Goal: Book appointment/travel/reservation

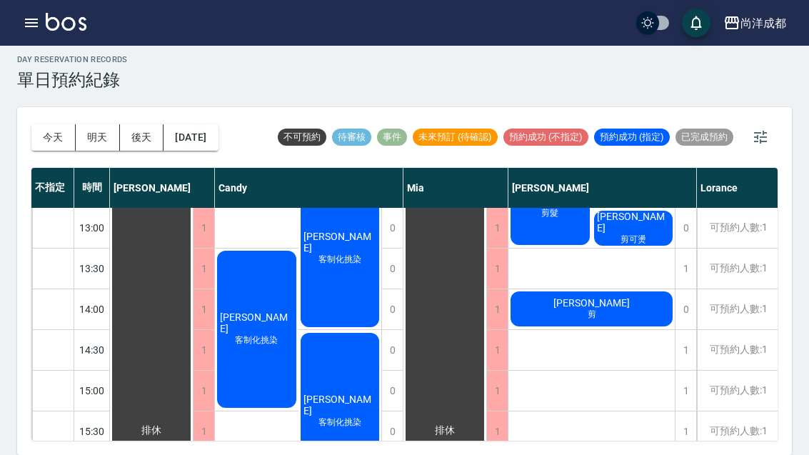
scroll to position [243, 0]
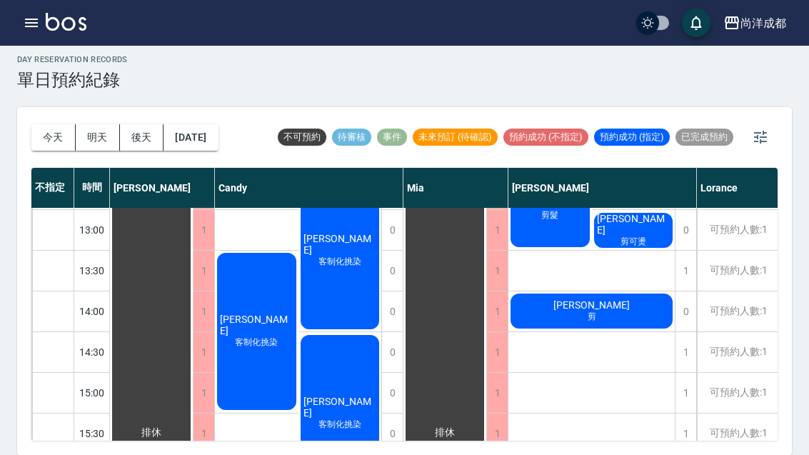
click at [164, 426] on span "[PERSON_NAME]" at bounding box center [151, 432] width 26 height 13
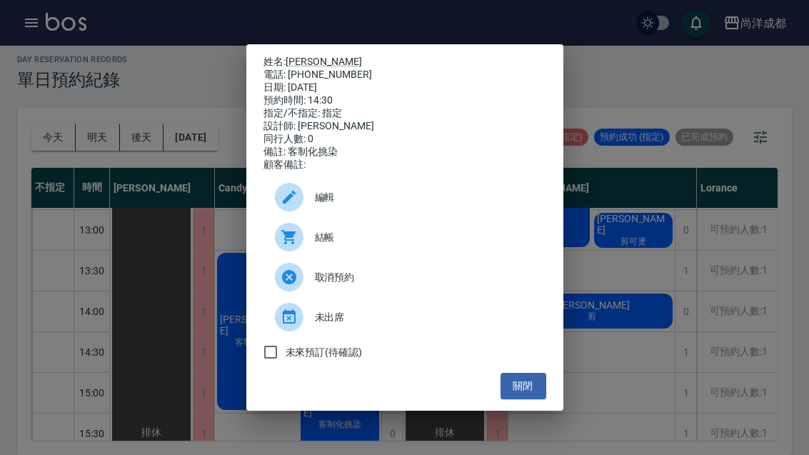
click at [530, 392] on button "關閉" at bounding box center [523, 386] width 46 height 26
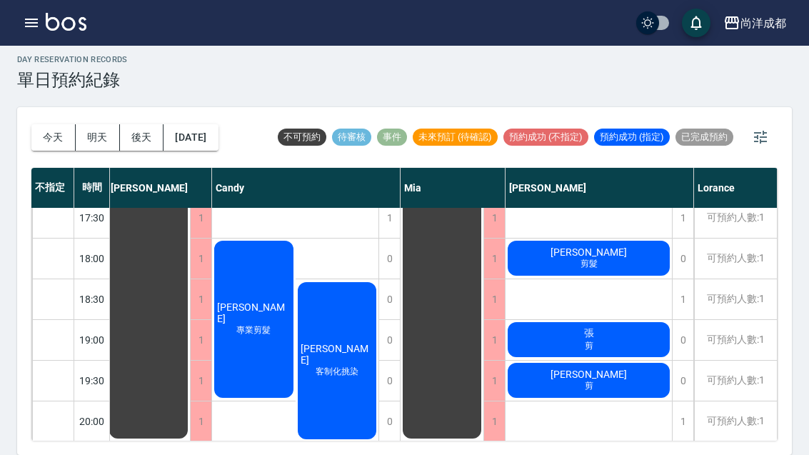
scroll to position [621, 3]
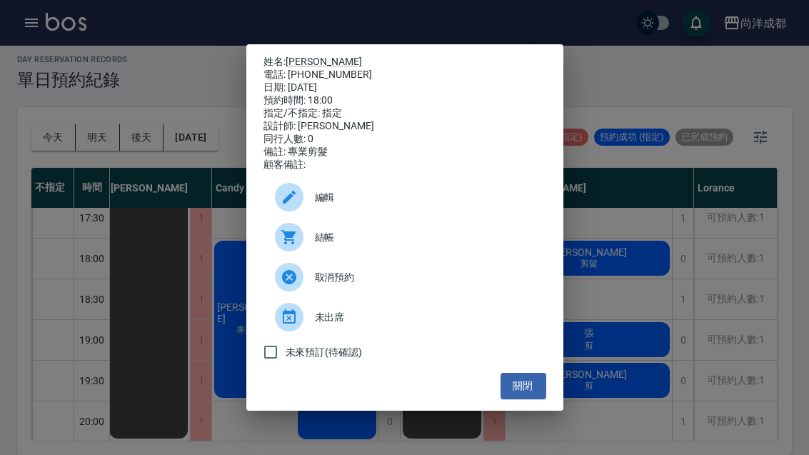
click at [530, 253] on div "姓名: [PERSON_NAME] 電話: [PHONE_NUMBER] 日期: [DATE] 預約時間: 18:00 指定/不指定: 指定 設計師: [PE…" at bounding box center [404, 227] width 809 height 455
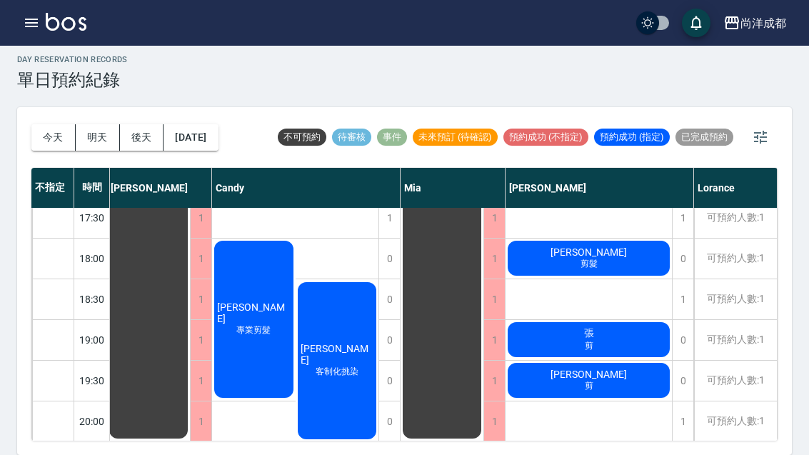
click at [530, 253] on div "童詩媁 剪髮 [PERSON_NAME] 剪可燙 [PERSON_NAME] 剪 [PERSON_NAME] 剪 [PERSON_NAME] 剪髮 張 剪 […" at bounding box center [588, 34] width 167 height 895
click at [190, 225] on div "[PERSON_NAME] 剪髮" at bounding box center [148, 54] width 83 height 771
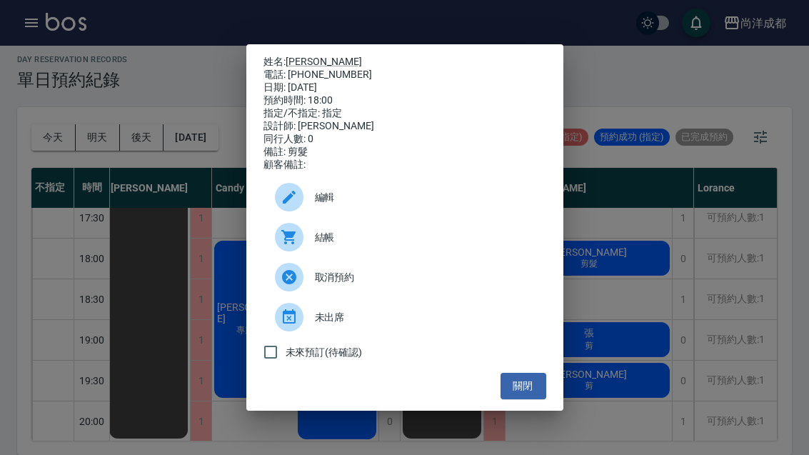
click at [305, 56] on link "[PERSON_NAME]" at bounding box center [323, 61] width 76 height 11
click at [530, 255] on div "姓名: [PERSON_NAME] 電話: [PHONE_NUMBER] 日期: [DATE] 預約時間: 18:00 指定/不指定: 指定 設計師: [PE…" at bounding box center [404, 227] width 809 height 455
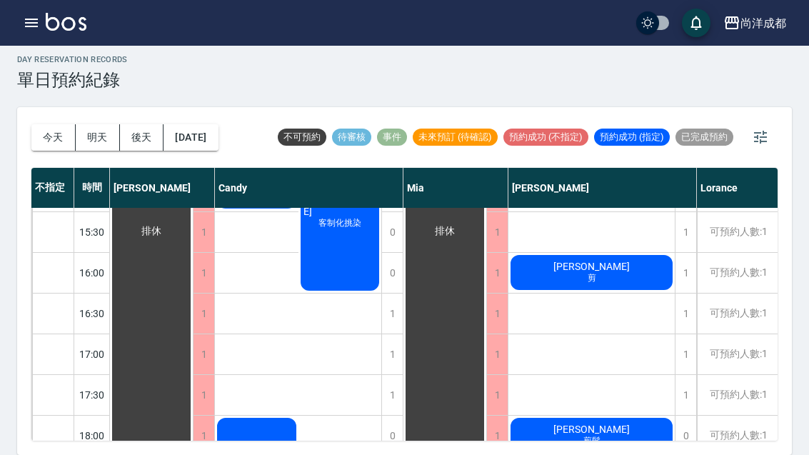
scroll to position [444, 0]
click at [530, 415] on div "0" at bounding box center [602, 435] width 188 height 41
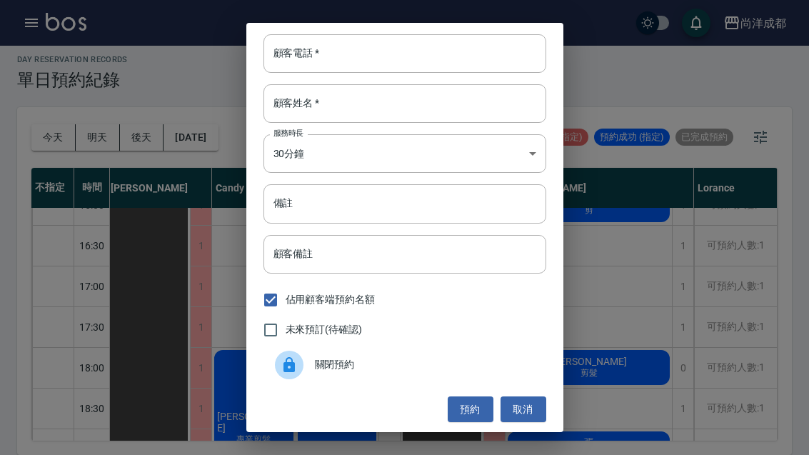
scroll to position [512, 3]
click at [530, 420] on button "取消" at bounding box center [523, 409] width 46 height 26
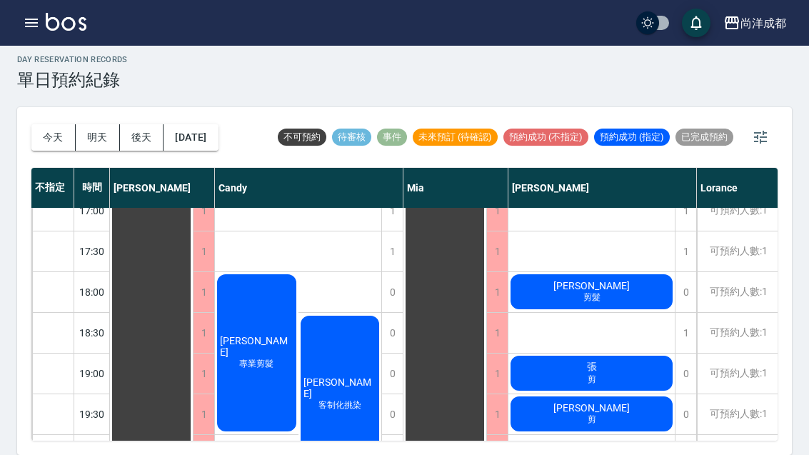
scroll to position [587, 0]
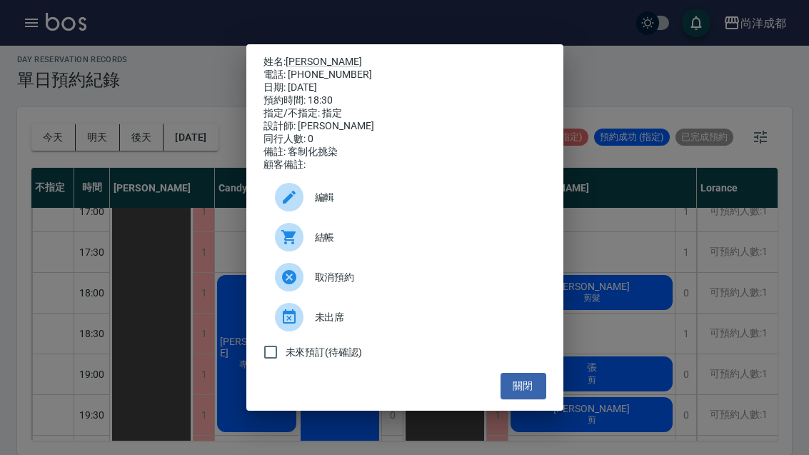
click at [527, 399] on button "關閉" at bounding box center [523, 386] width 46 height 26
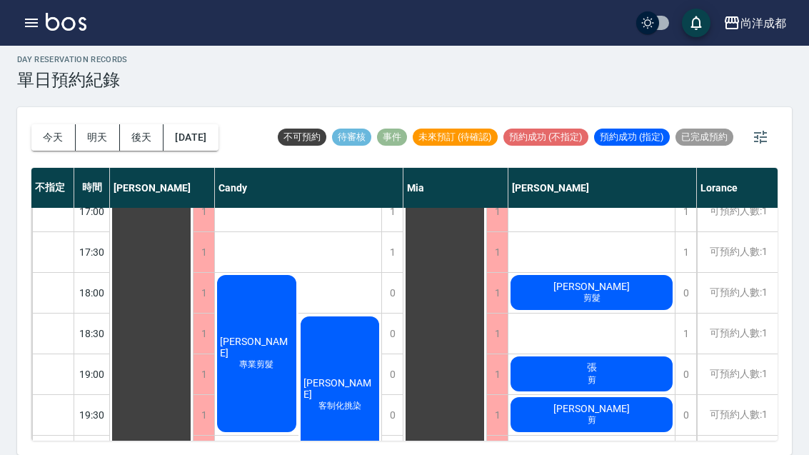
click at [526, 399] on button "關閉" at bounding box center [523, 386] width 46 height 26
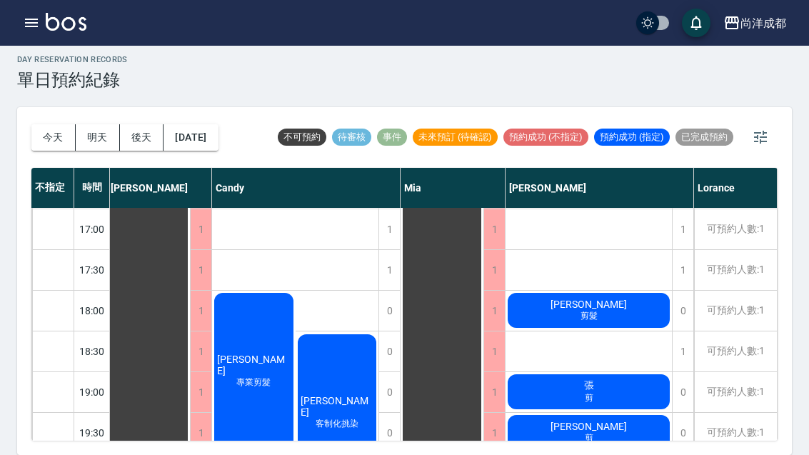
scroll to position [569, 3]
click at [161, 113] on span "[PERSON_NAME]" at bounding box center [149, 106] width 26 height 13
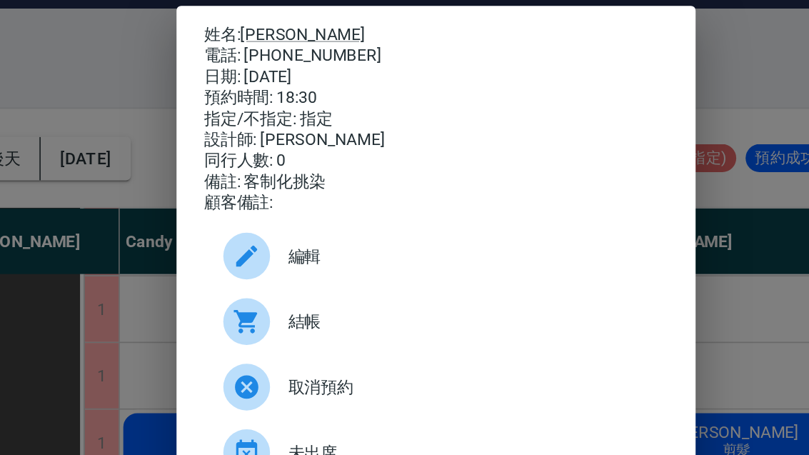
click at [49, 107] on div "姓名: [PERSON_NAME] 電話: [PHONE_NUMBER] 日期: [DATE] 預約時間: 18:30 指定/不指定: 指定 設計師: [PE…" at bounding box center [404, 227] width 809 height 455
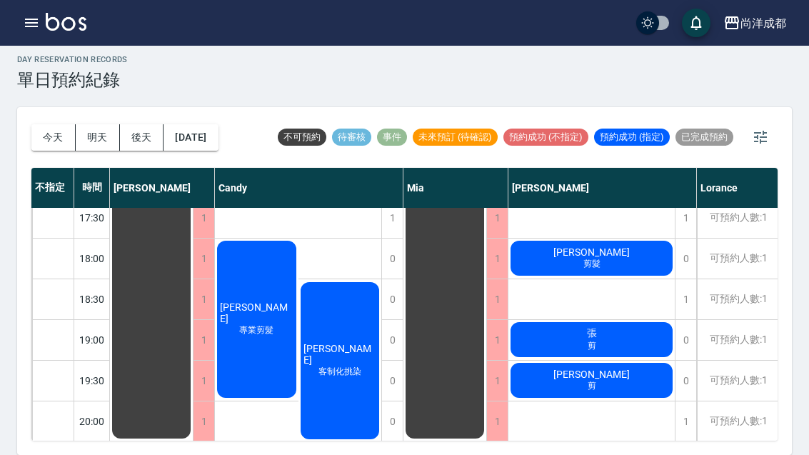
scroll to position [49, 0]
click at [193, 294] on div "張 剪" at bounding box center [151, 54] width 83 height 771
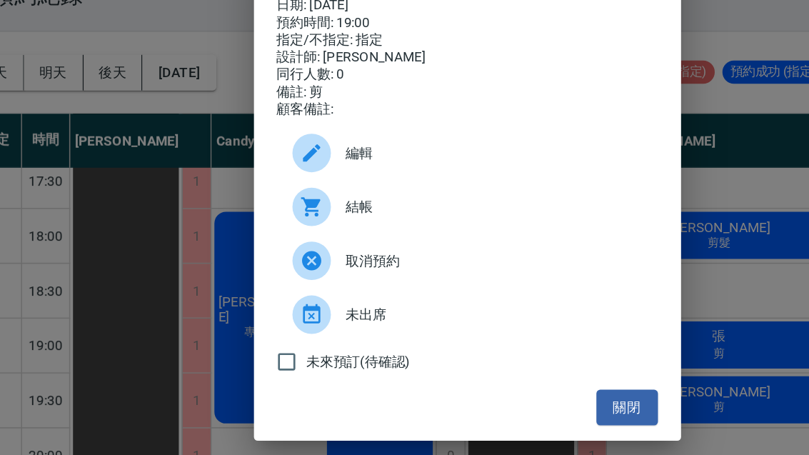
click at [500, 373] on button "關閉" at bounding box center [523, 386] width 46 height 26
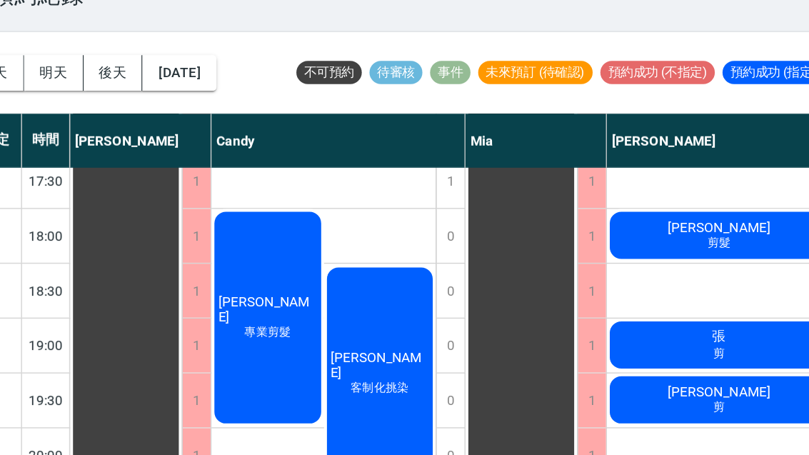
click at [193, 213] on div "張 剪" at bounding box center [151, 54] width 83 height 771
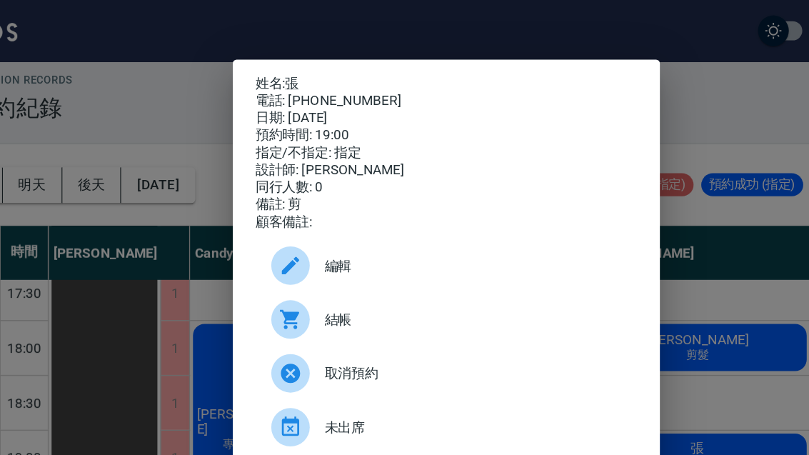
scroll to position [11, 0]
click at [263, 141] on div "同行人數: 0" at bounding box center [404, 139] width 283 height 13
click at [165, 330] on div "姓名: 張 電話: [PHONE_NUMBER] 日期: [DATE] 預約時間: 19:00 指定/不指定: 指定 設計師: [PERSON_NAME] 同…" at bounding box center [404, 227] width 809 height 455
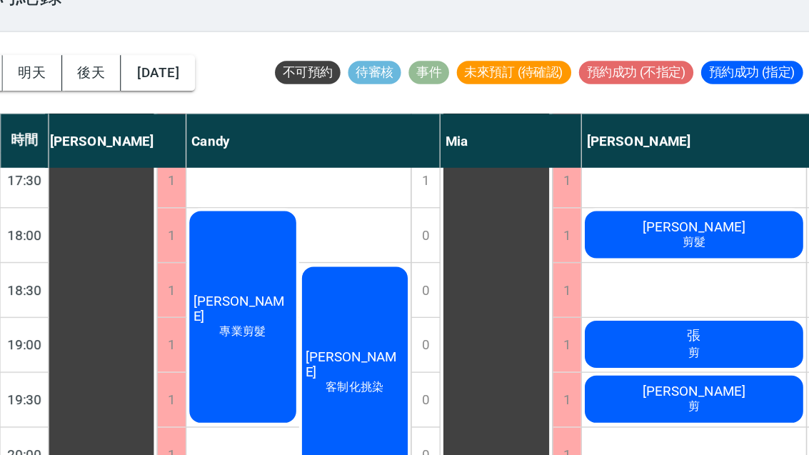
scroll to position [621, 3]
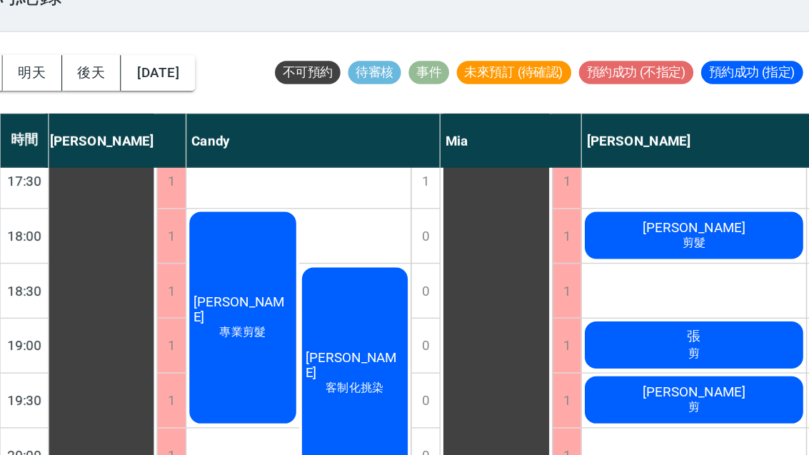
click at [190, 262] on div "[PERSON_NAME]" at bounding box center [148, 54] width 83 height 771
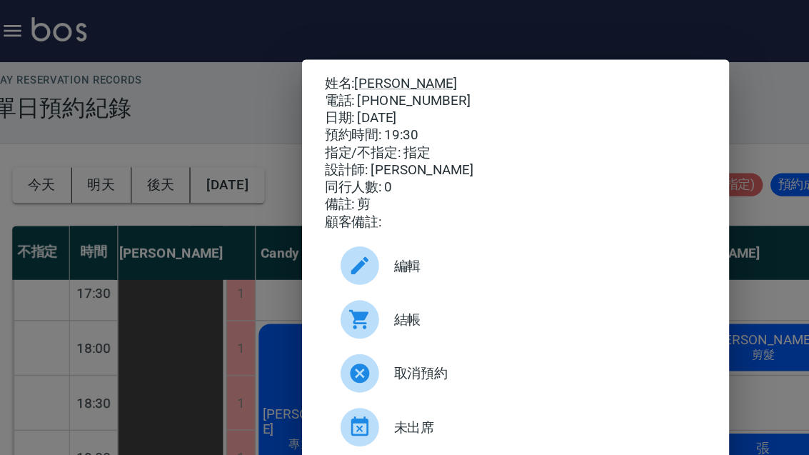
scroll to position [43, 0]
click at [530, 258] on div "姓名: [PERSON_NAME] 電話: [PHONE_NUMBER] 日期: [DATE] 預約時間: 19:30 指定/不指定: 指定 設計師: [PE…" at bounding box center [404, 227] width 809 height 455
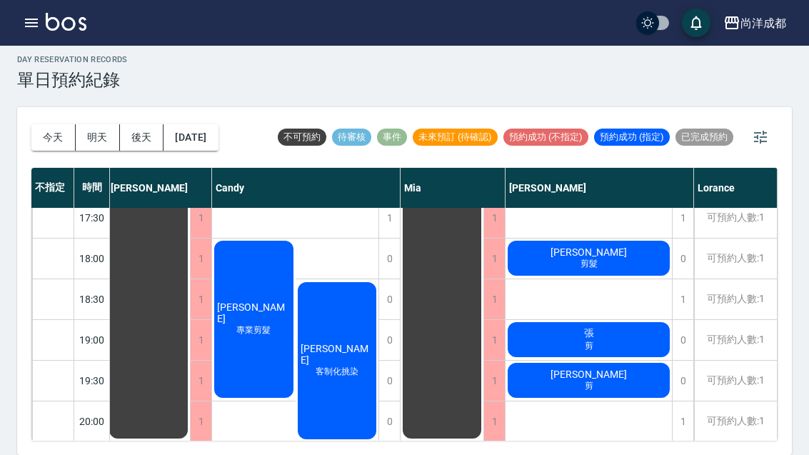
scroll to position [49, 0]
click at [190, 437] on div "游勝富 剪髮" at bounding box center [148, 54] width 83 height 771
